Goal: Navigation & Orientation: Find specific page/section

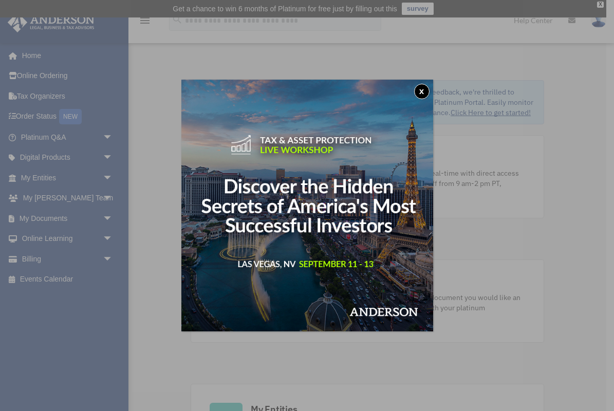
click at [425, 87] on button "x" at bounding box center [421, 91] width 15 height 15
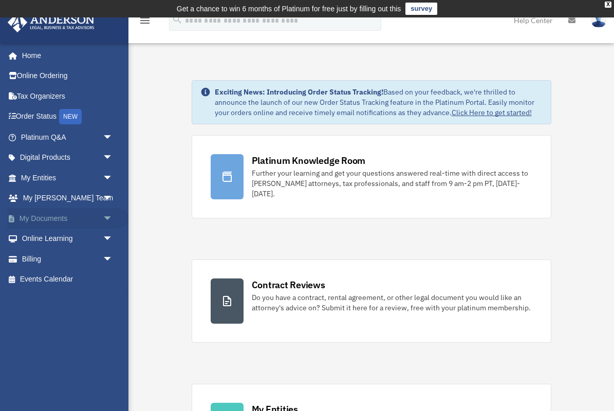
click at [62, 216] on link "My Documents arrow_drop_down" at bounding box center [67, 218] width 121 height 21
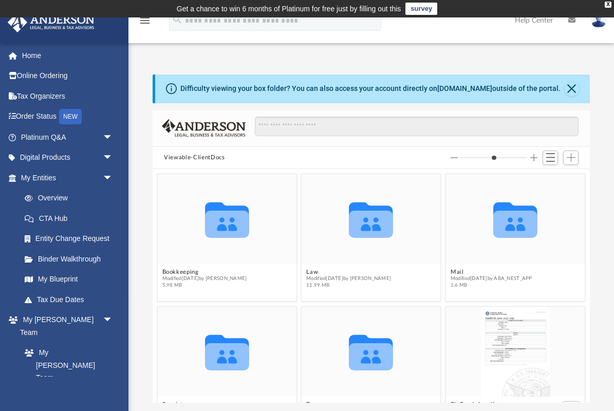
scroll to position [234, 437]
click at [180, 270] on button "Bookkeeping" at bounding box center [204, 272] width 85 height 7
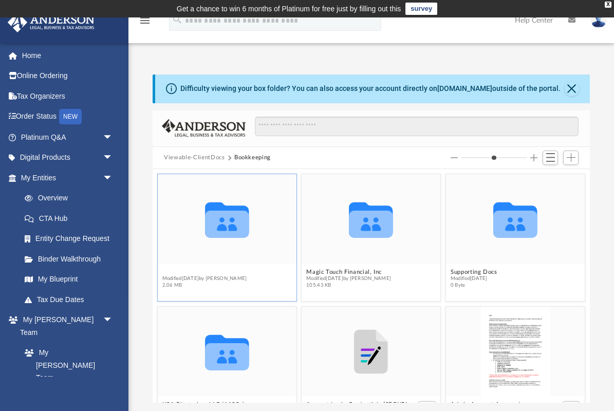
click at [178, 272] on button "Financials" at bounding box center [204, 272] width 85 height 7
type input "*"
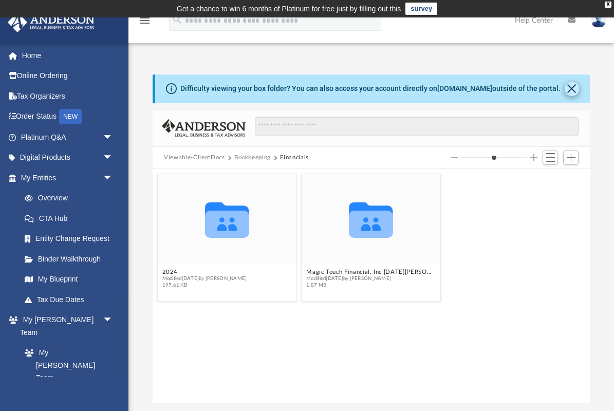
click at [574, 90] on button "Close" at bounding box center [572, 89] width 14 height 14
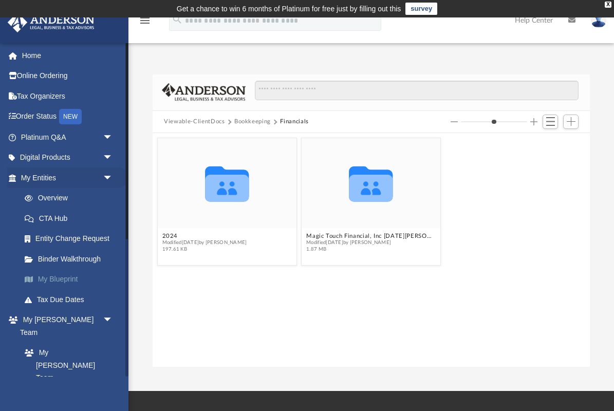
click at [59, 274] on link "My Blueprint" at bounding box center [71, 279] width 114 height 21
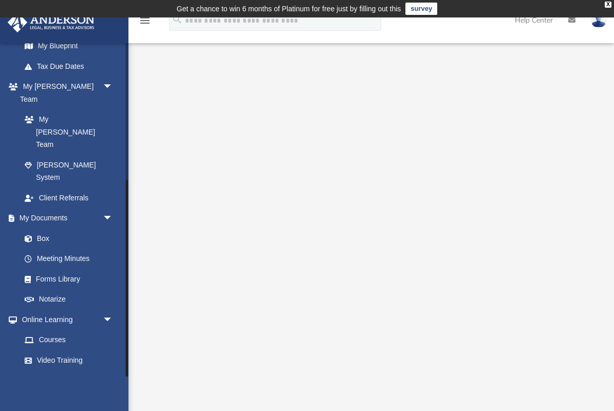
scroll to position [233, 0]
click at [40, 229] on link "Box" at bounding box center [71, 239] width 114 height 21
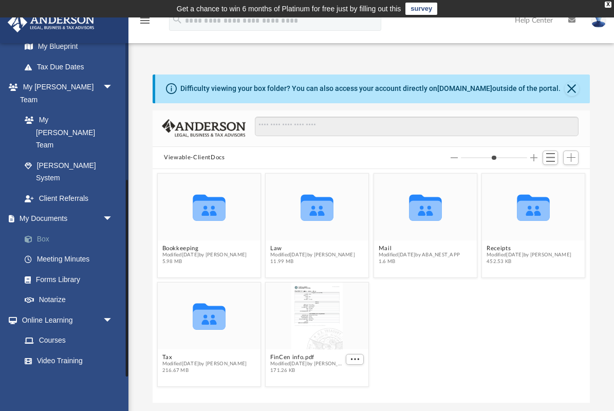
scroll to position [1, 1]
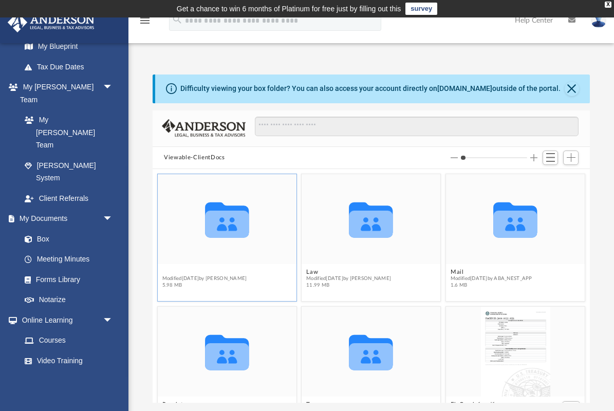
click at [176, 271] on button "Bookkeeping" at bounding box center [204, 272] width 85 height 7
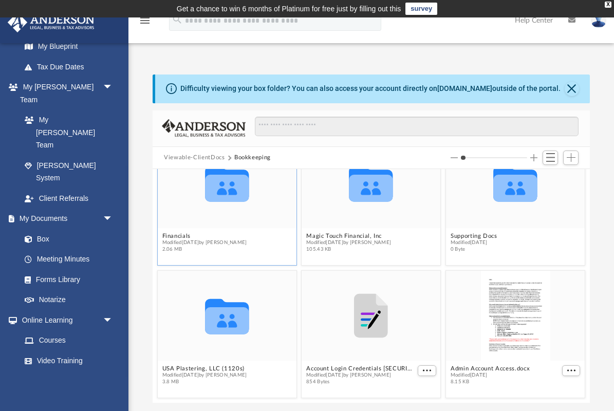
scroll to position [36, 0]
click at [185, 369] on button "USA Plastering, LLC (1120s)" at bounding box center [204, 368] width 85 height 7
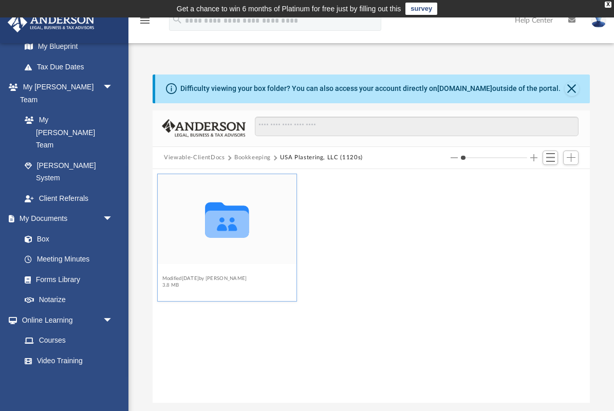
click at [176, 272] on button "Financials" at bounding box center [204, 272] width 85 height 7
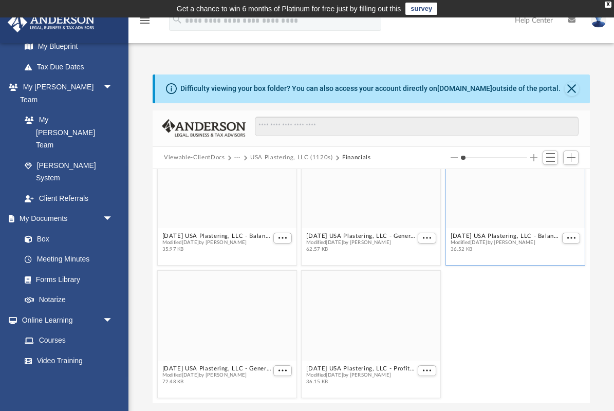
scroll to position [169, 0]
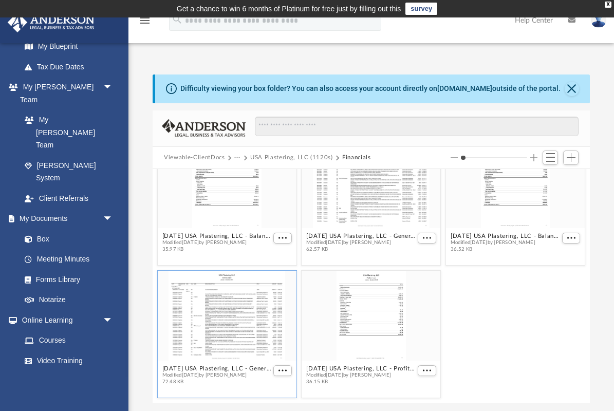
click at [225, 342] on div "grid" at bounding box center [227, 316] width 139 height 90
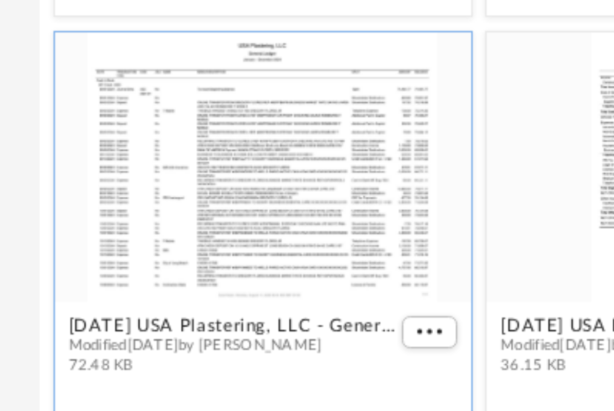
click at [158, 271] on div "grid" at bounding box center [227, 316] width 139 height 90
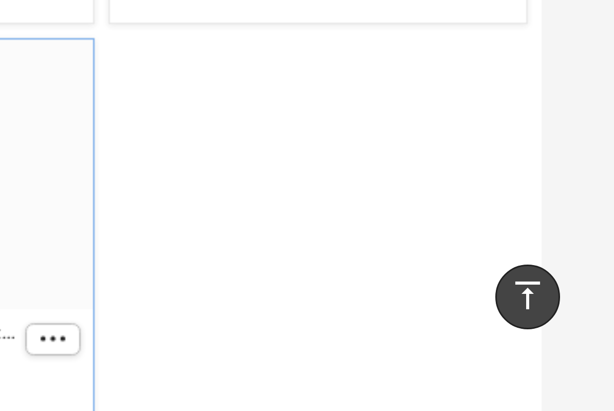
scroll to position [0, 0]
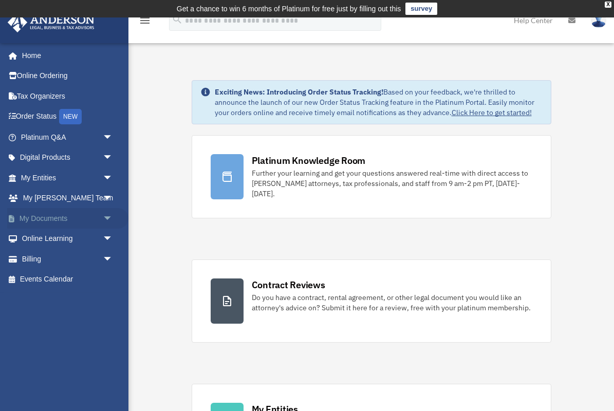
click at [46, 214] on link "My Documents arrow_drop_down" at bounding box center [67, 218] width 121 height 21
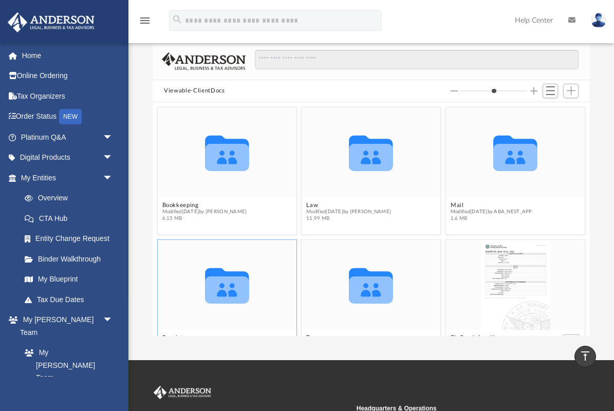
scroll to position [66, 0]
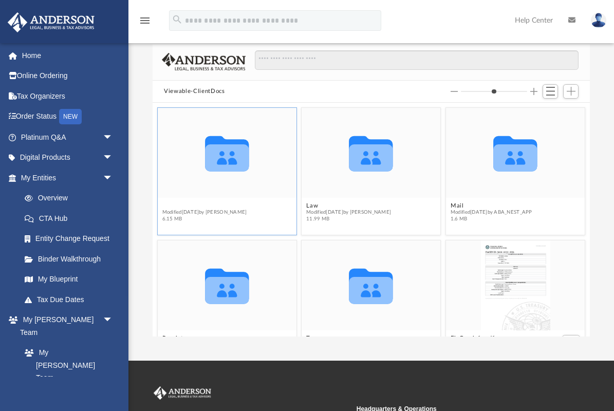
click at [180, 206] on button "Bookkeeping" at bounding box center [204, 205] width 85 height 7
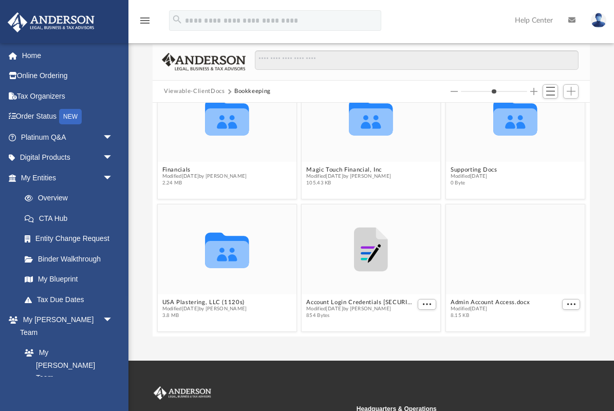
scroll to position [36, 0]
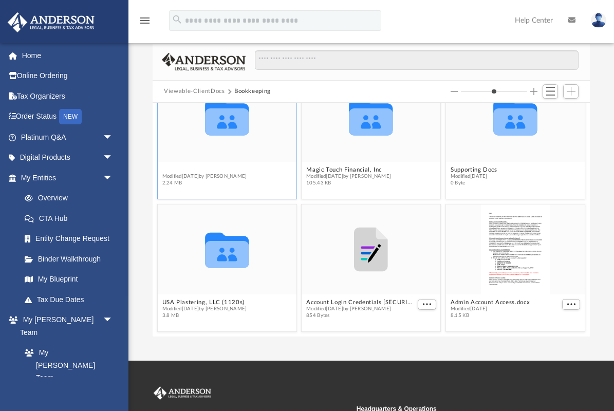
click at [177, 169] on button "Financials" at bounding box center [204, 169] width 85 height 7
type input "*"
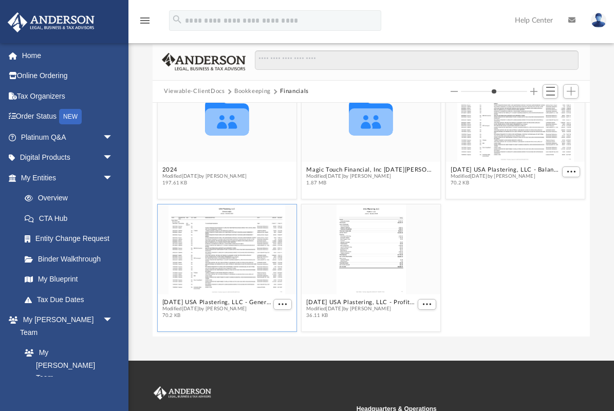
click at [243, 260] on div "grid" at bounding box center [227, 250] width 139 height 90
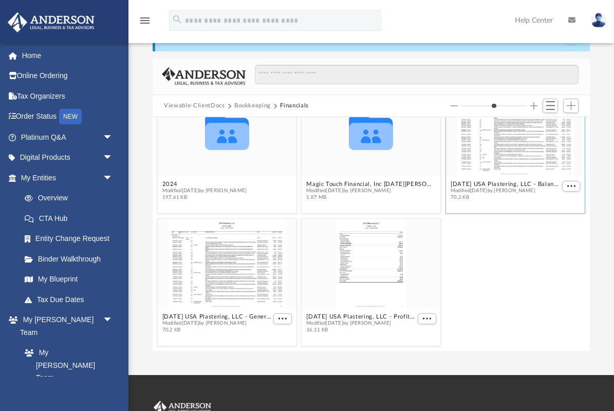
scroll to position [50, 0]
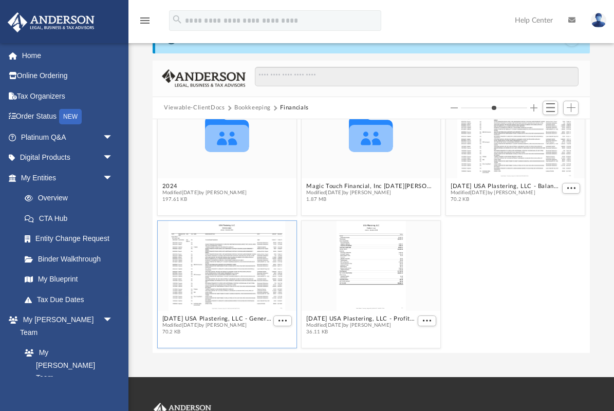
click at [234, 279] on div "grid" at bounding box center [227, 266] width 139 height 90
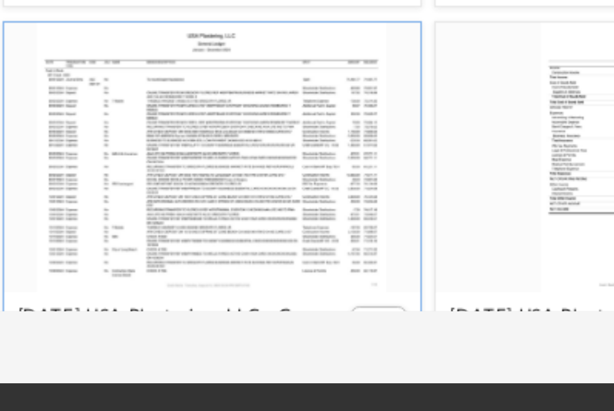
scroll to position [0, 0]
click at [158, 282] on div "grid" at bounding box center [227, 327] width 139 height 90
